Goal: Task Accomplishment & Management: Manage account settings

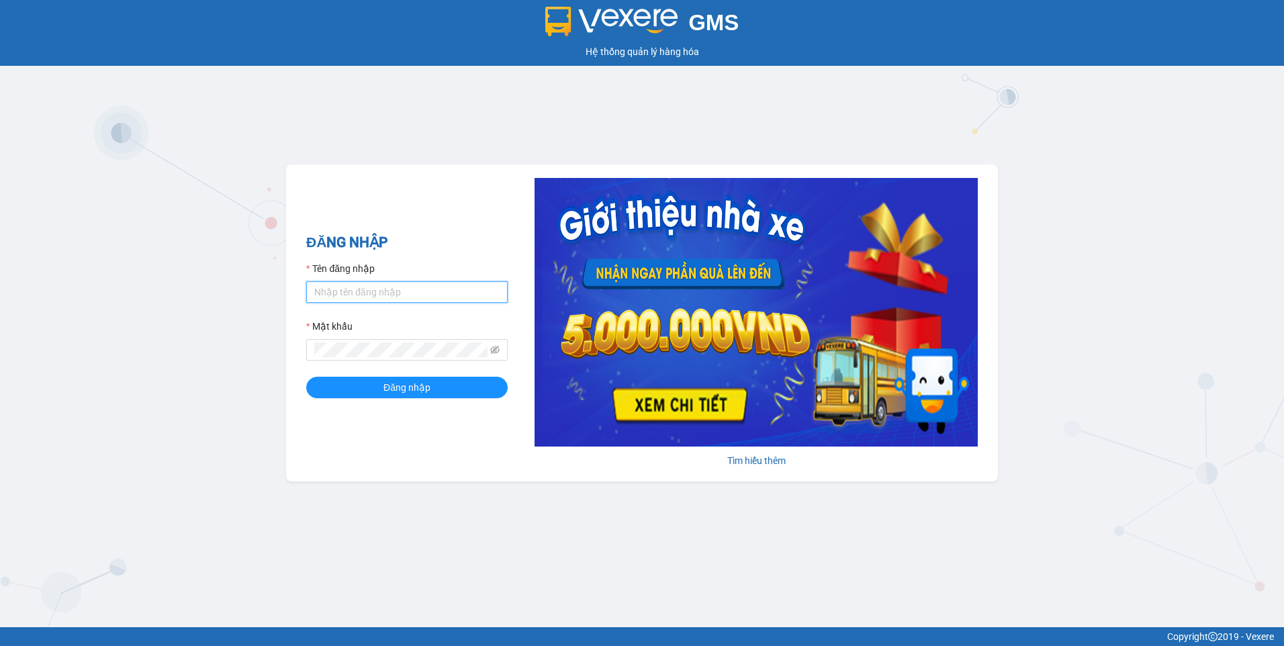
click at [368, 296] on input "Tên đăng nhập" at bounding box center [406, 291] width 201 height 21
type input "N"
type input "nhuanbt.[PERSON_NAME]"
click at [342, 340] on span at bounding box center [406, 349] width 201 height 21
click at [306, 377] on button "Đăng nhập" at bounding box center [406, 387] width 201 height 21
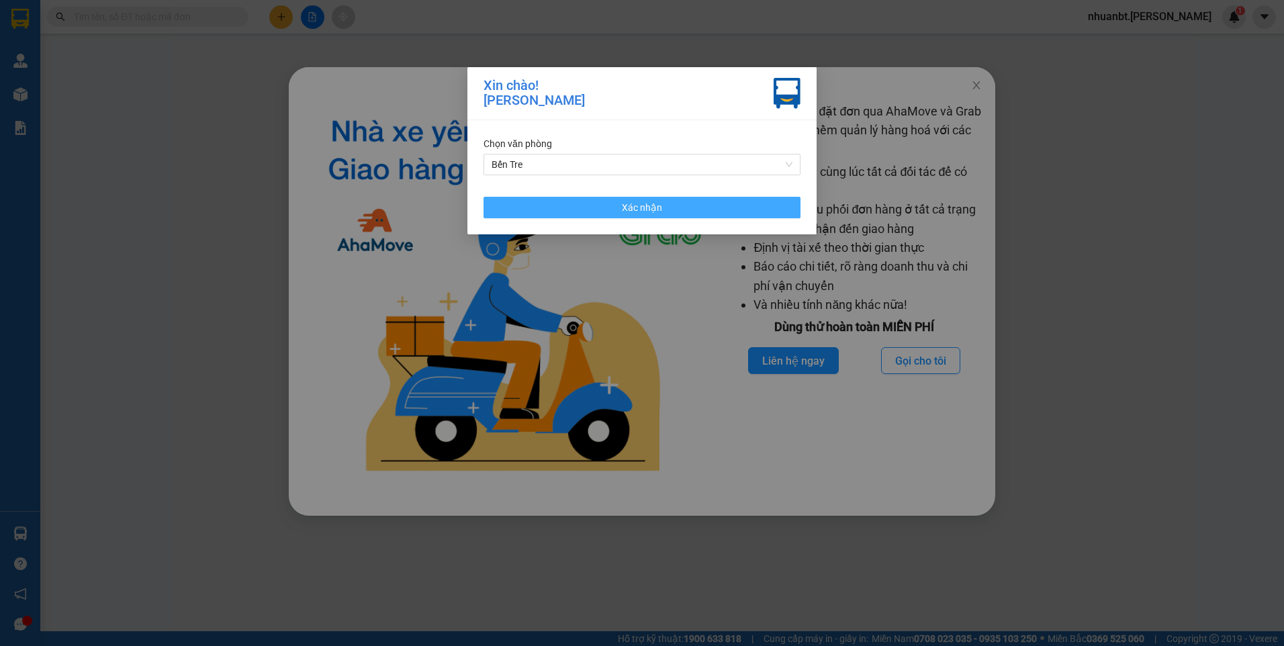
click at [712, 205] on button "Xác nhận" at bounding box center [641, 207] width 317 height 21
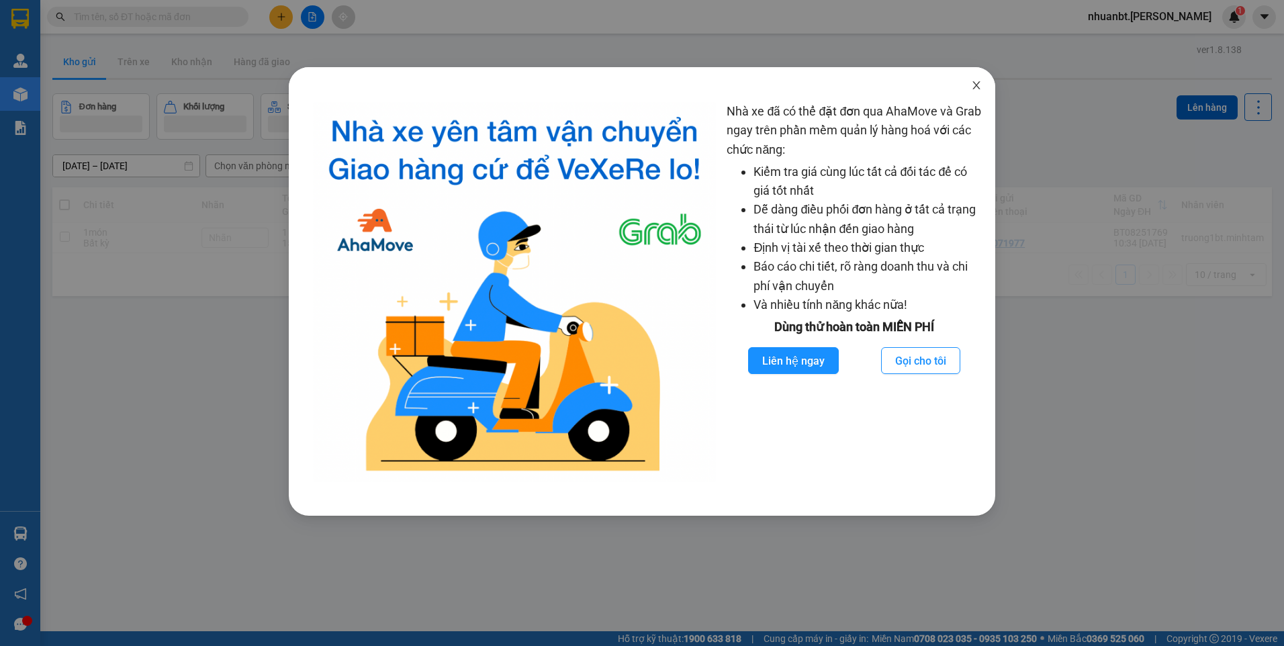
click at [979, 81] on icon "close" at bounding box center [976, 85] width 11 height 11
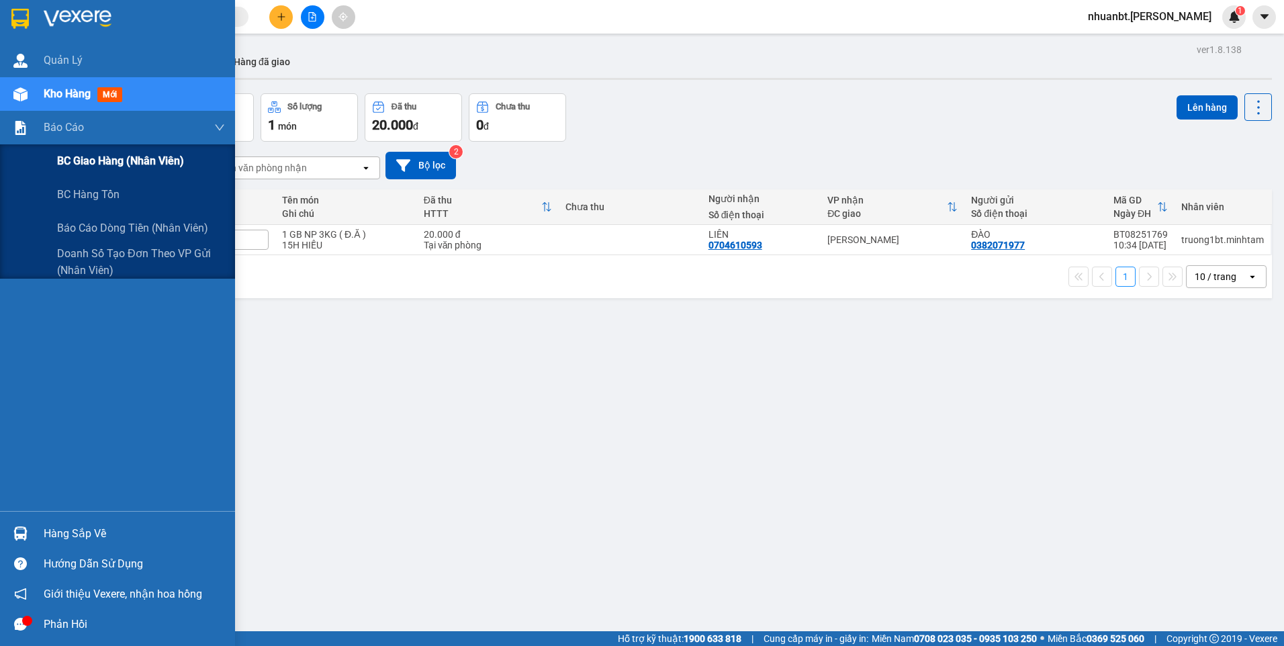
click at [103, 152] on span "BC giao hàng (nhân viên)" at bounding box center [120, 160] width 127 height 17
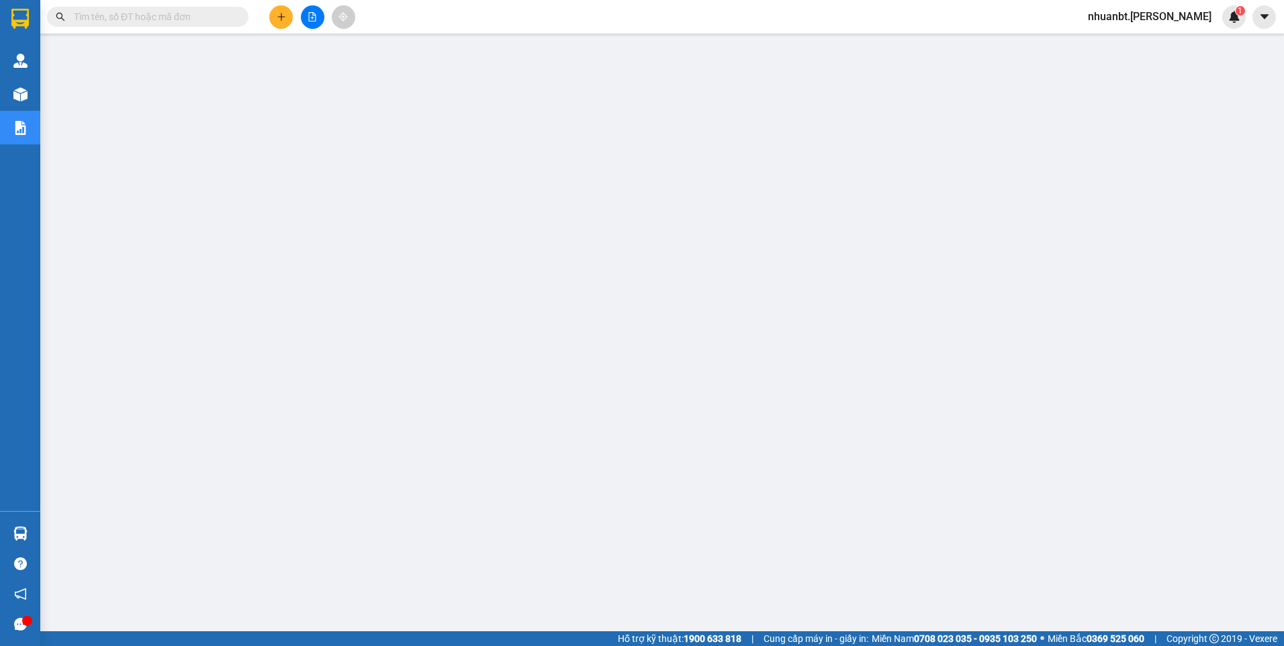
click at [1173, 12] on span "nhuanbt.[PERSON_NAME]" at bounding box center [1149, 16] width 145 height 17
click at [1149, 42] on span "Đăng xuất" at bounding box center [1174, 41] width 79 height 15
